Goal: Check status: Check status

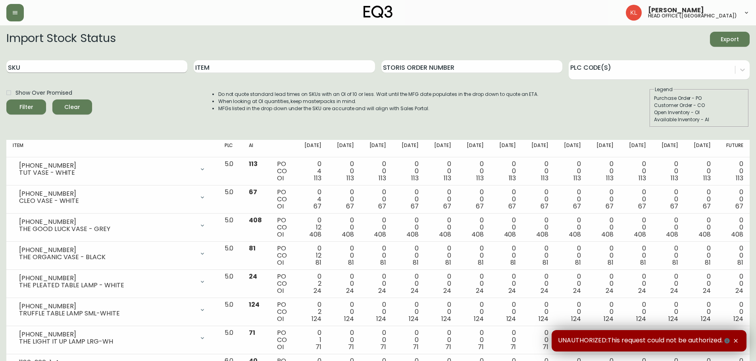
click at [57, 63] on input "SKU" at bounding box center [96, 66] width 181 height 13
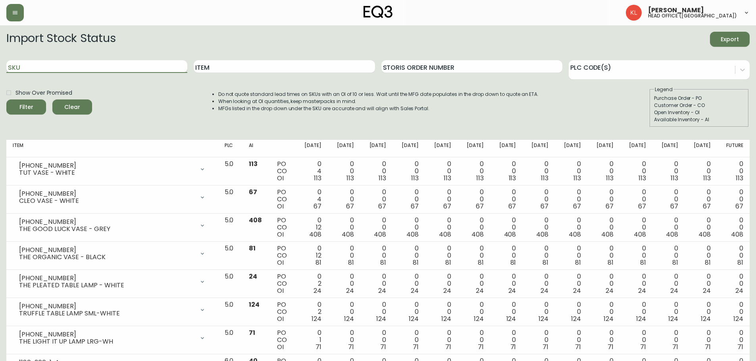
paste input "3020-132-16-B"
click at [6, 100] on button "Filter" at bounding box center [26, 107] width 40 height 15
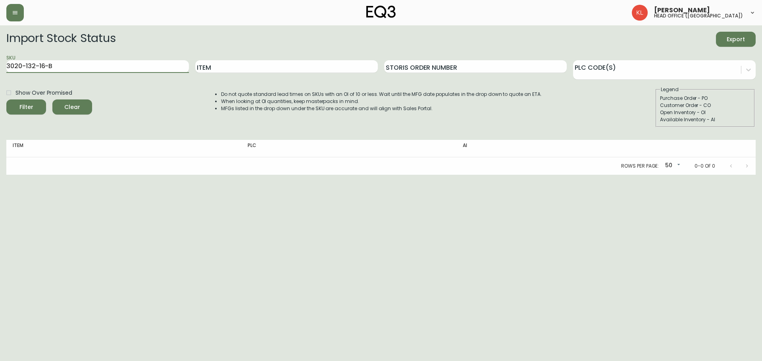
drag, startPoint x: 90, startPoint y: 66, endPoint x: -111, endPoint y: 54, distance: 202.2
click at [0, 54] on html "[PERSON_NAME] head office ([GEOGRAPHIC_DATA]) Import Stock Status Export SKU 30…" at bounding box center [381, 87] width 762 height 175
paste input "3-0-A"
type input "3020-133-0-A"
click at [6, 100] on button "Filter" at bounding box center [26, 107] width 40 height 15
